Goal: Task Accomplishment & Management: Manage account settings

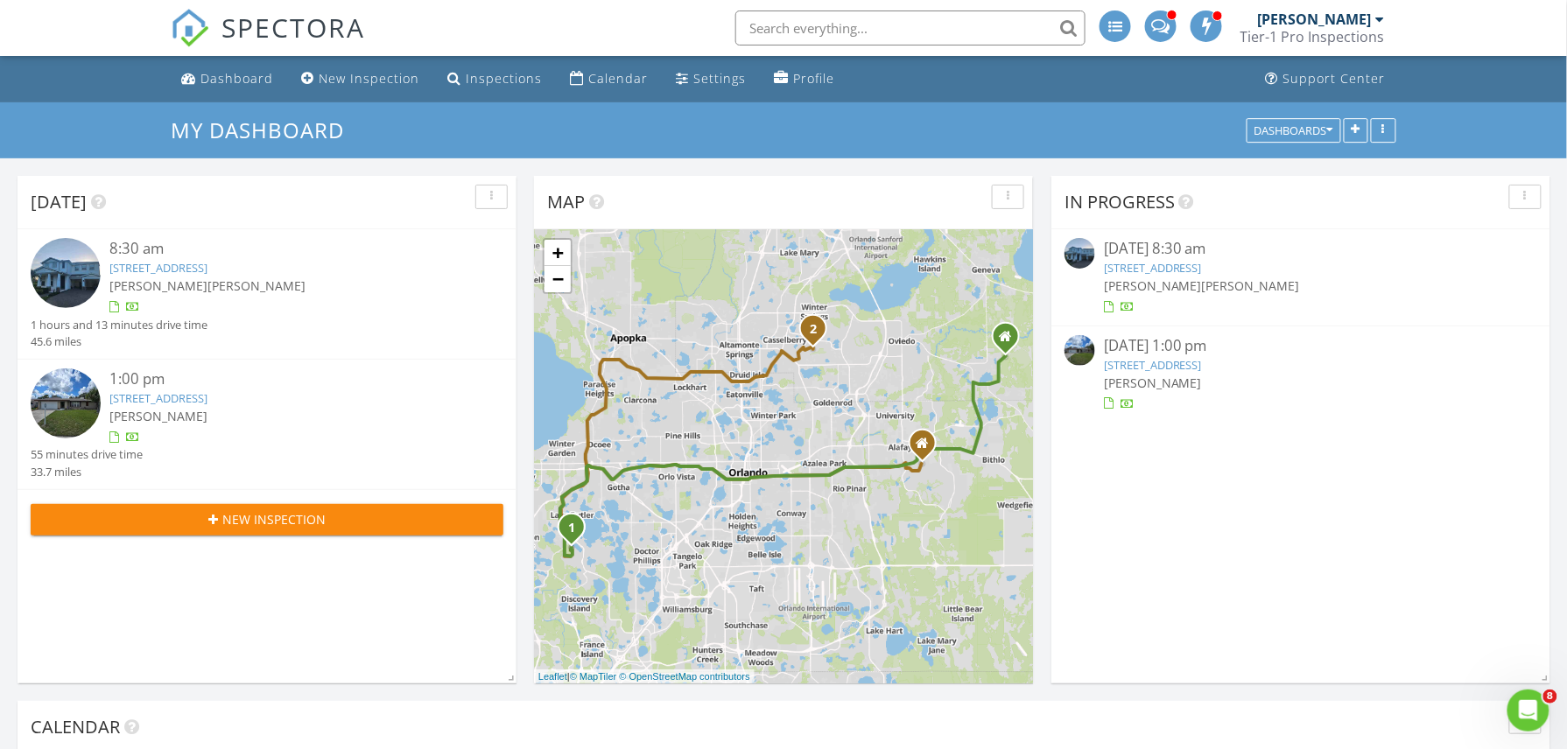
click at [1075, 256] on img at bounding box center [1080, 253] width 31 height 31
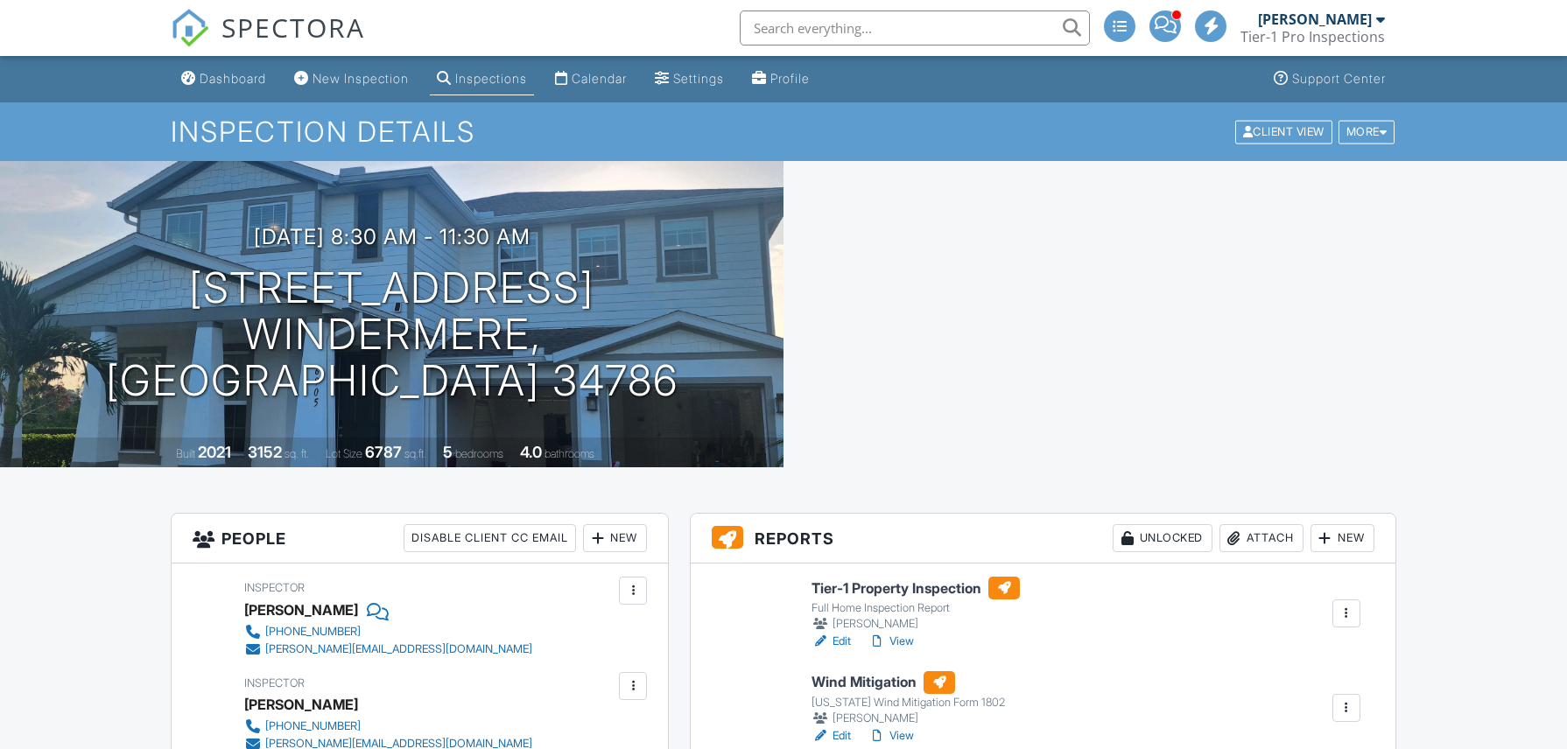
click at [749, 586] on div at bounding box center [755, 586] width 56 height 0
click at [762, 680] on div at bounding box center [755, 680] width 56 height 0
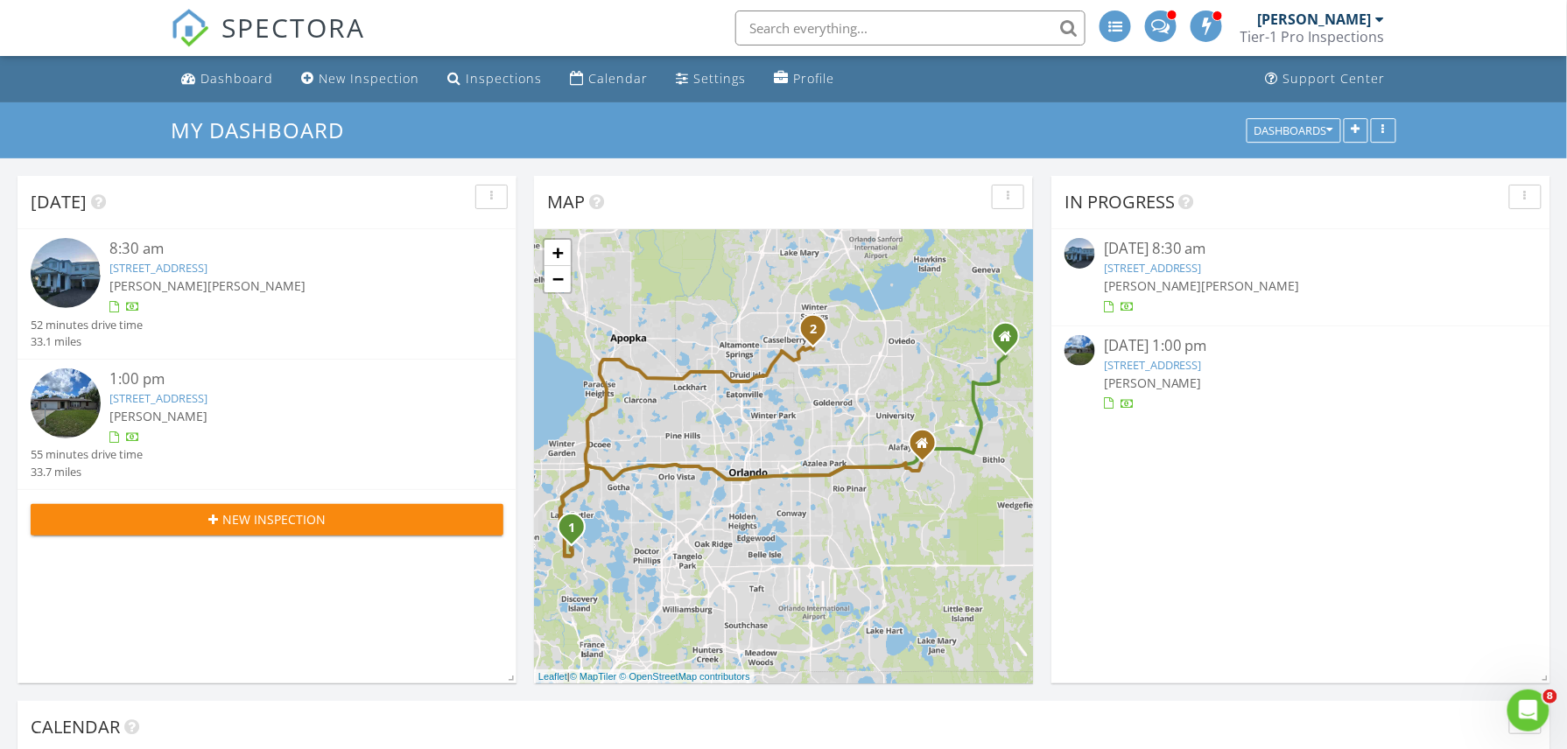
click at [1075, 351] on img at bounding box center [1080, 350] width 31 height 31
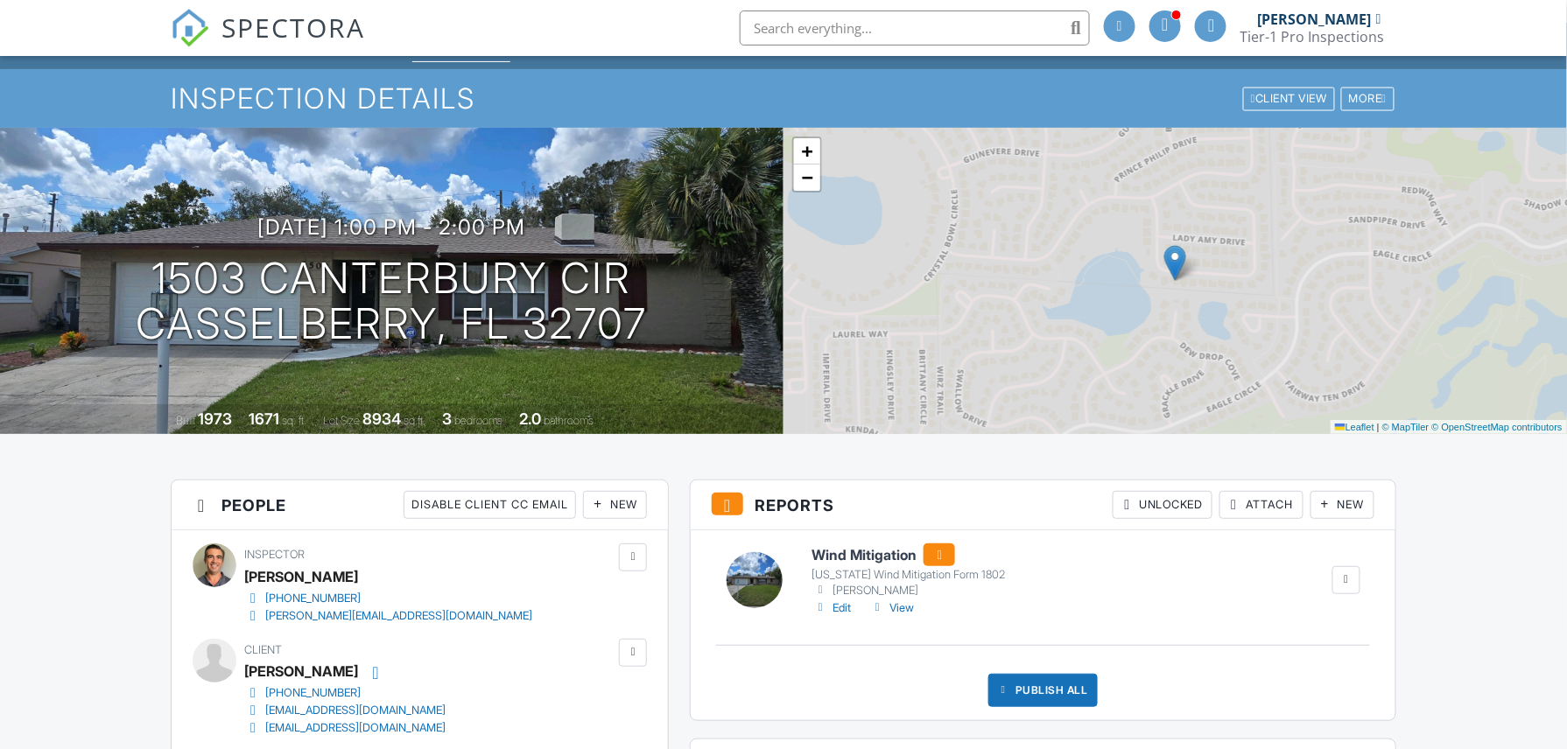
scroll to position [389, 0]
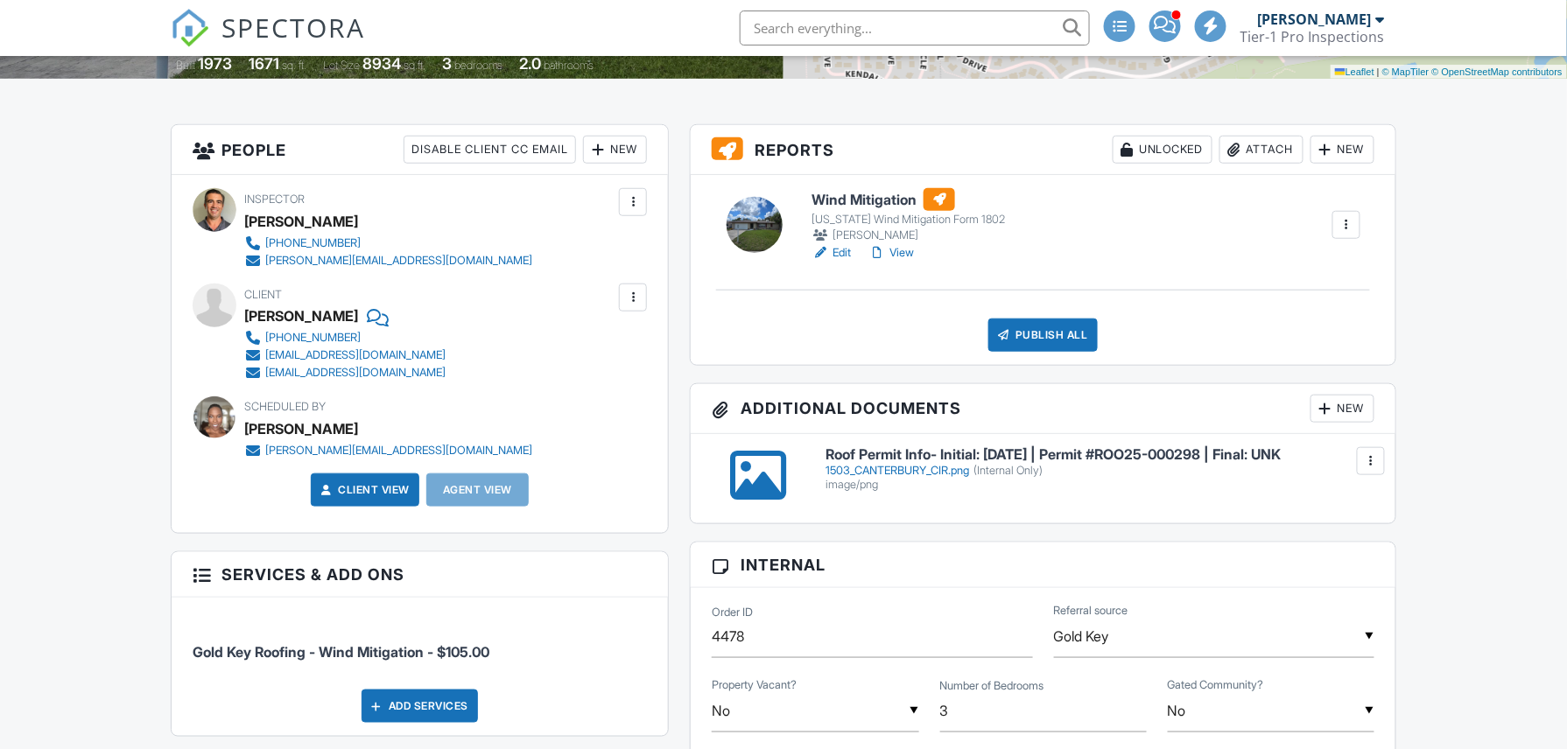
drag, startPoint x: 820, startPoint y: 459, endPoint x: 771, endPoint y: 489, distance: 57.4
click at [855, 468] on div "Roof Permit Info- Initial: [DATE] | Permit #ROO25-000298 | Final: UNK 1503_CANT…" at bounding box center [1100, 469] width 570 height 45
drag, startPoint x: 771, startPoint y: 489, endPoint x: 803, endPoint y: 484, distance: 32.7
click at [803, 484] on div at bounding box center [758, 475] width 114 height 56
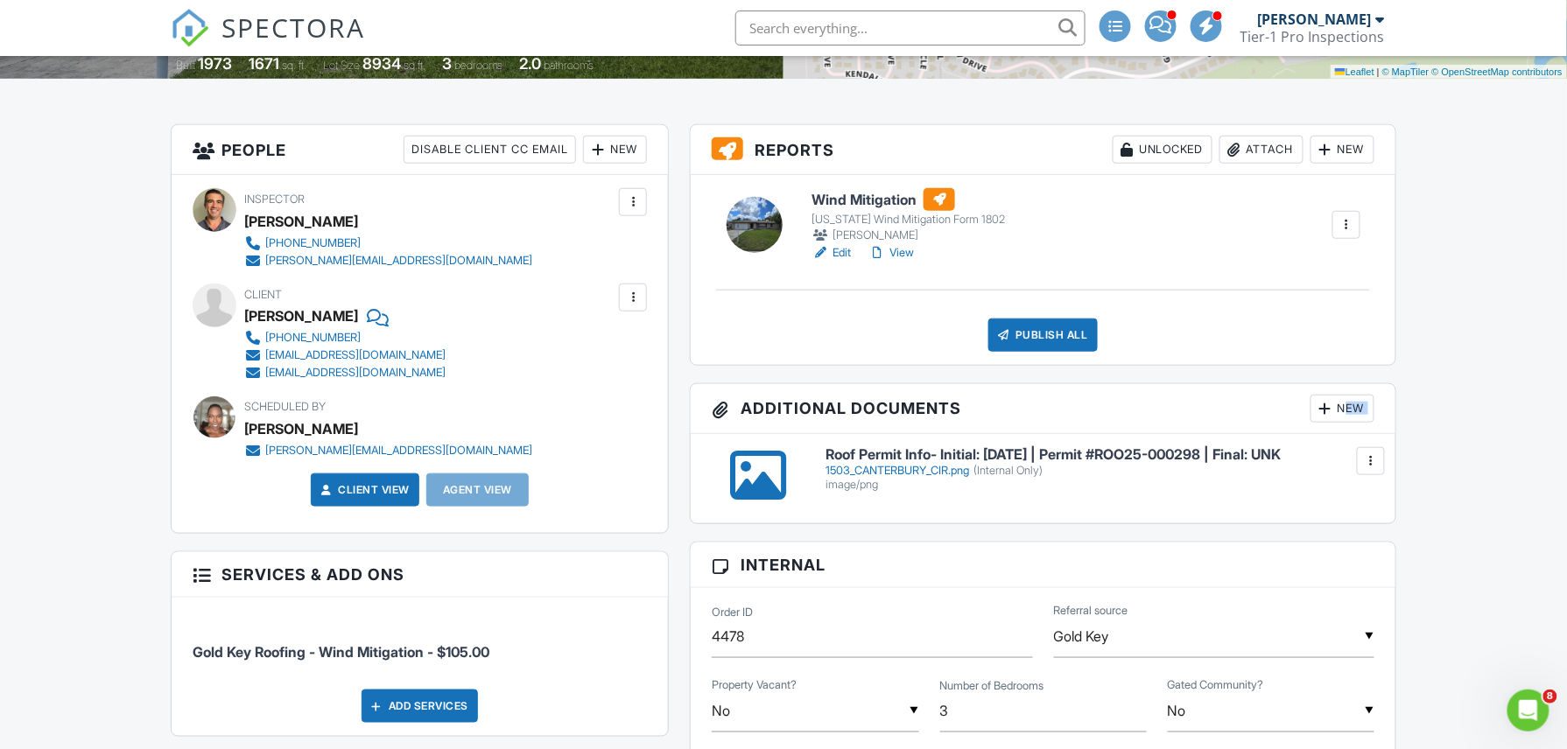
drag, startPoint x: 818, startPoint y: 453, endPoint x: 1324, endPoint y: 450, distance: 506.1
click at [1324, 450] on div "Roof Permit Info- Initial: [DATE] | Permit #ROO25-000298 | Final: UNK 1503_CANT…" at bounding box center [1100, 469] width 570 height 45
copy h6 "Roof Permit Info- Initial: [DATE] | Permit #ROO25-000298 | Final: UNK"
click at [1181, 460] on h6 "Roof Permit Info- Initial: [DATE] | Permit #ROO25-000298 | Final: UNK" at bounding box center [1100, 455] width 549 height 16
click at [761, 225] on div at bounding box center [755, 225] width 56 height 56
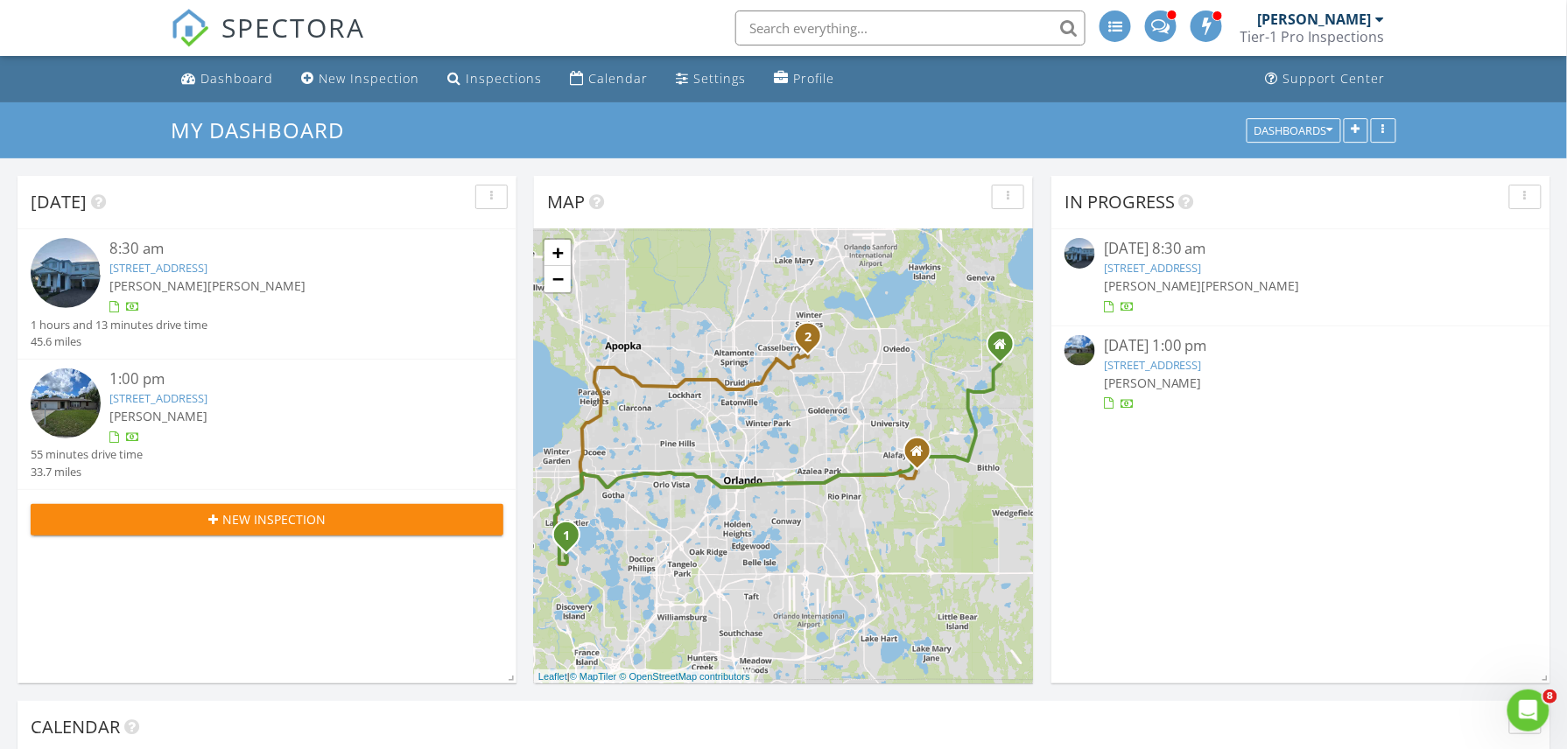
click at [1083, 341] on img at bounding box center [1080, 350] width 31 height 31
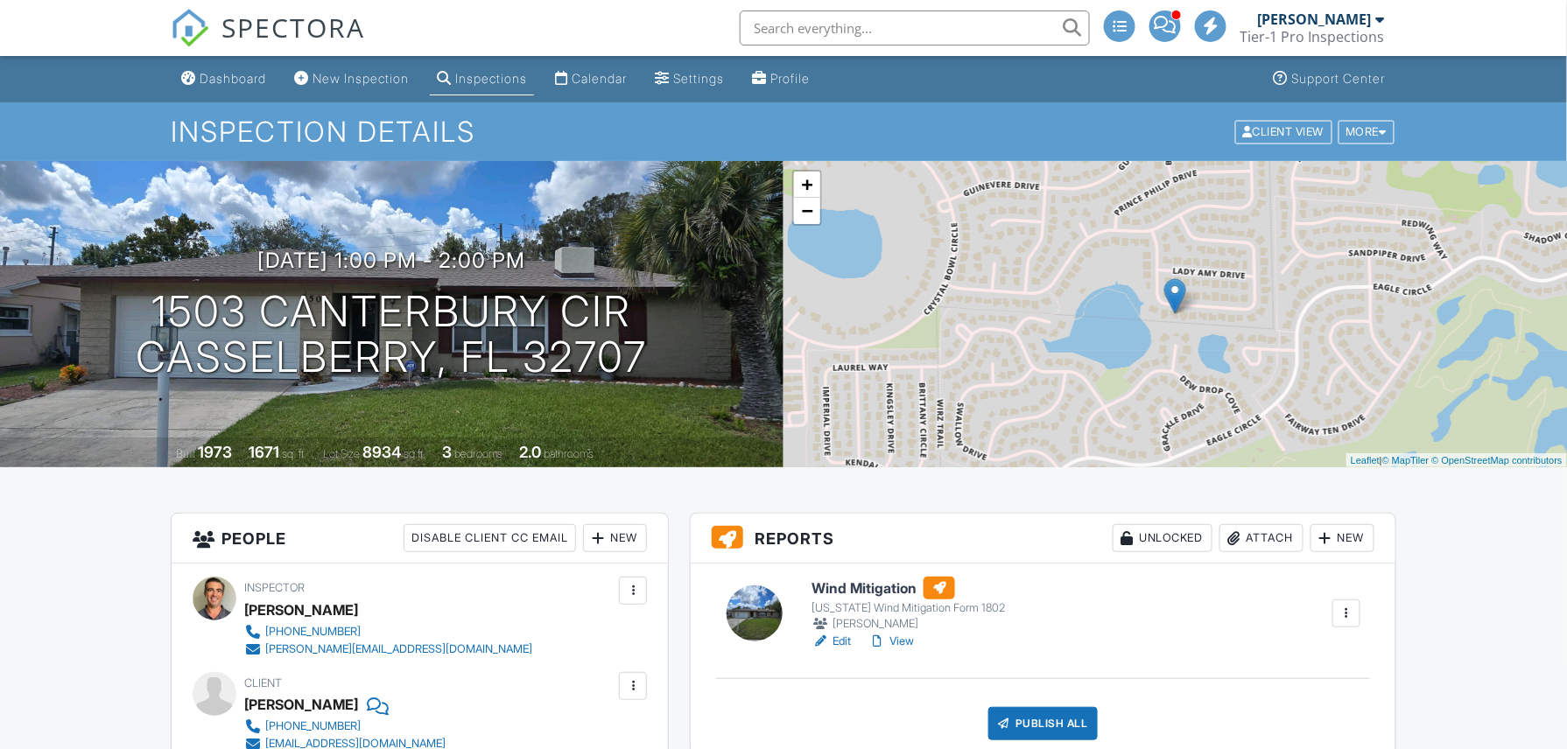
click at [907, 642] on link "View" at bounding box center [892, 642] width 46 height 18
